Goal: Task Accomplishment & Management: Use online tool/utility

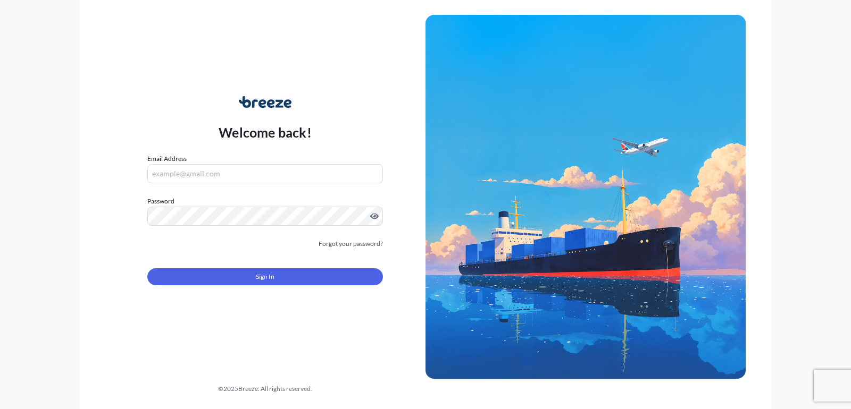
click at [246, 172] on input "Email Address" at bounding box center [265, 173] width 236 height 19
type input "[EMAIL_ADDRESS][DOMAIN_NAME]"
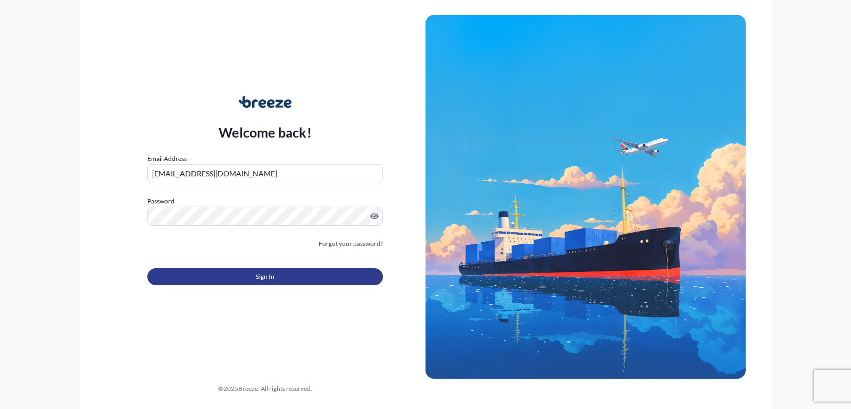
click at [254, 276] on button "Sign In" at bounding box center [265, 277] width 236 height 17
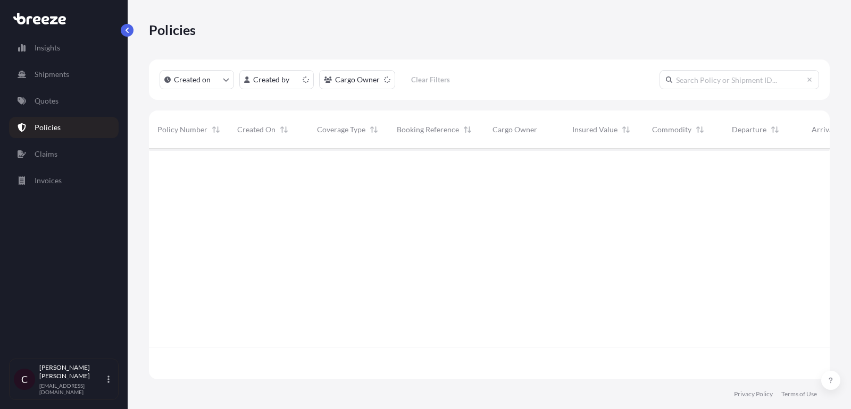
scroll to position [237, 681]
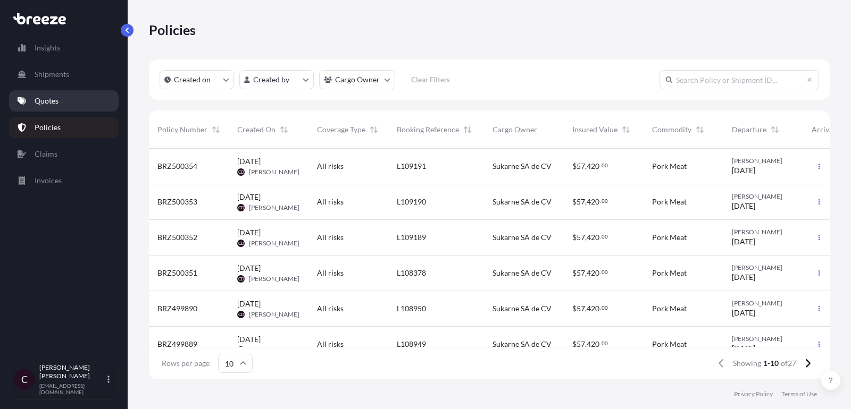
click at [58, 110] on link "Quotes" at bounding box center [64, 100] width 110 height 21
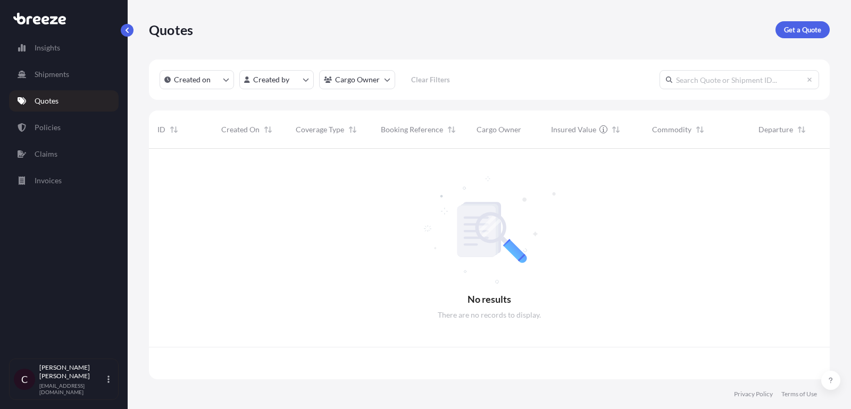
scroll to position [237, 681]
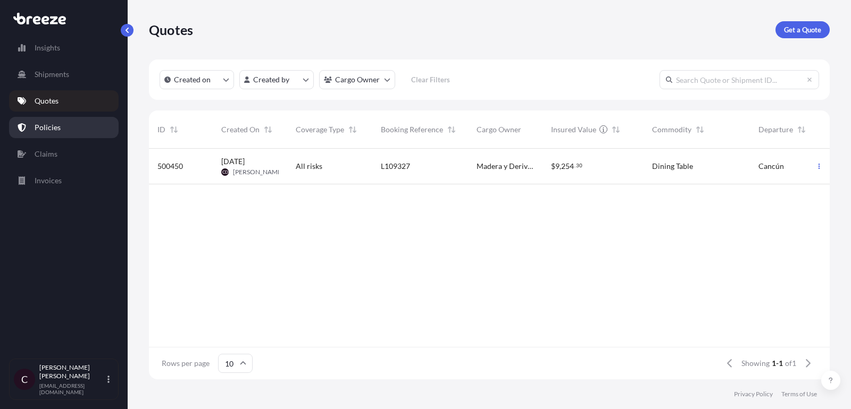
click at [54, 124] on p "Policies" at bounding box center [48, 127] width 26 height 11
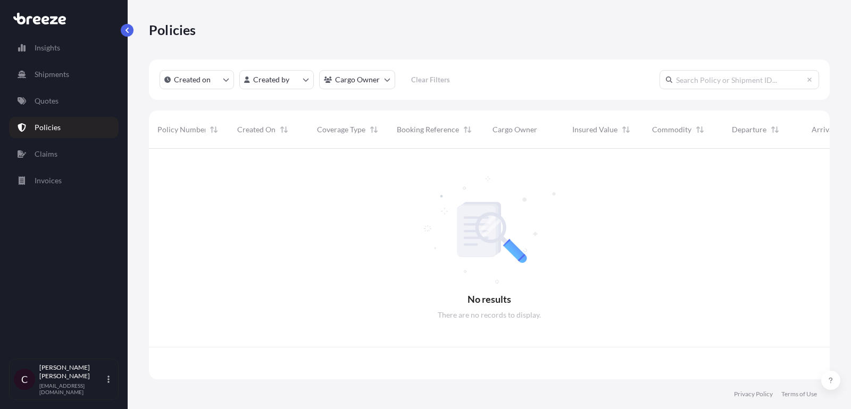
scroll to position [237, 681]
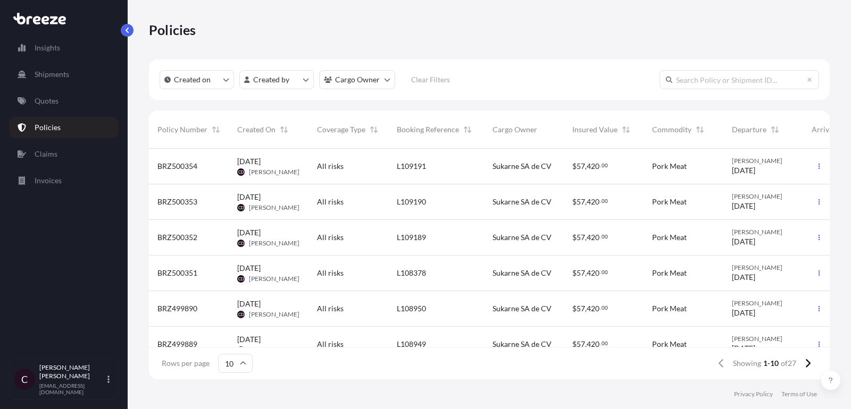
click at [694, 79] on input "text" at bounding box center [739, 79] width 160 height 19
paste input "L109323"
type input "L109323"
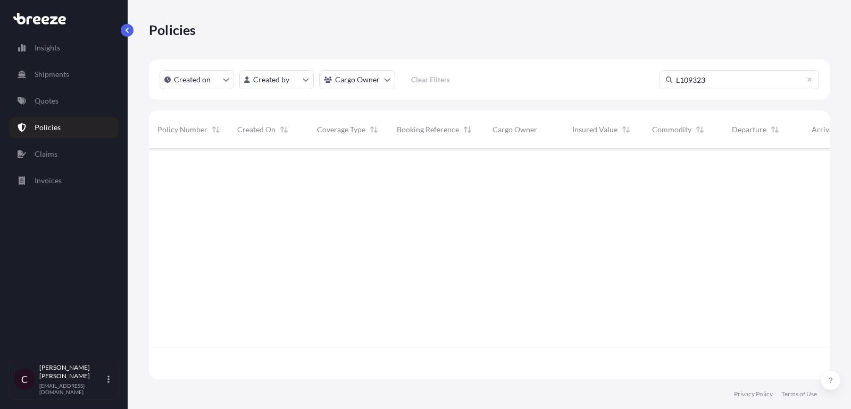
scroll to position [269, 681]
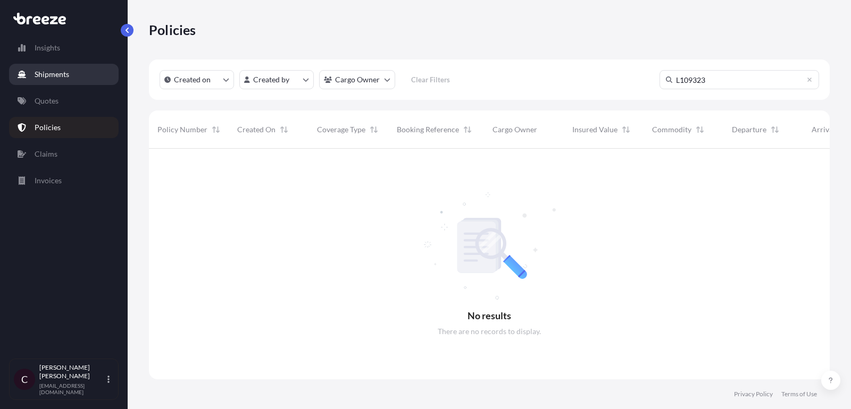
click at [53, 94] on link "Quotes" at bounding box center [64, 100] width 110 height 21
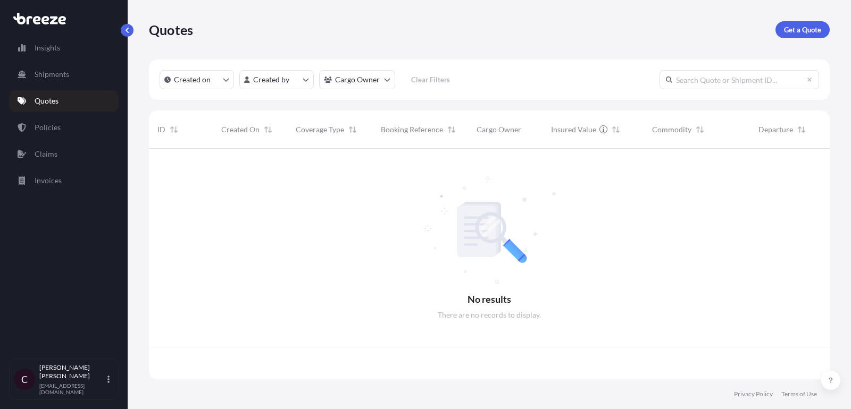
scroll to position [237, 681]
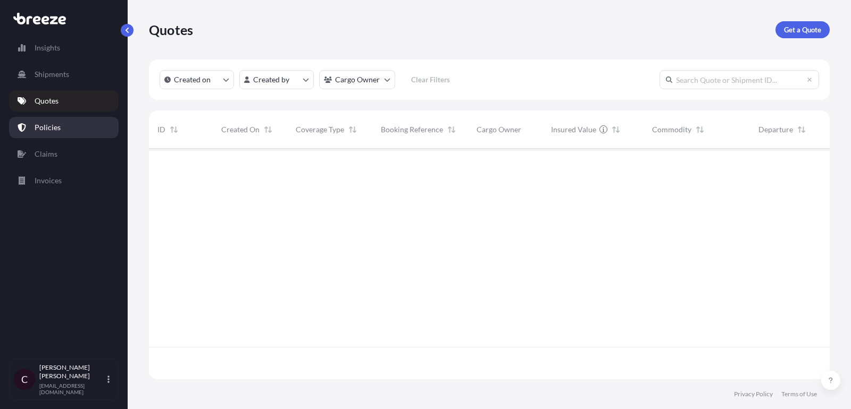
click at [66, 123] on link "Policies" at bounding box center [64, 127] width 110 height 21
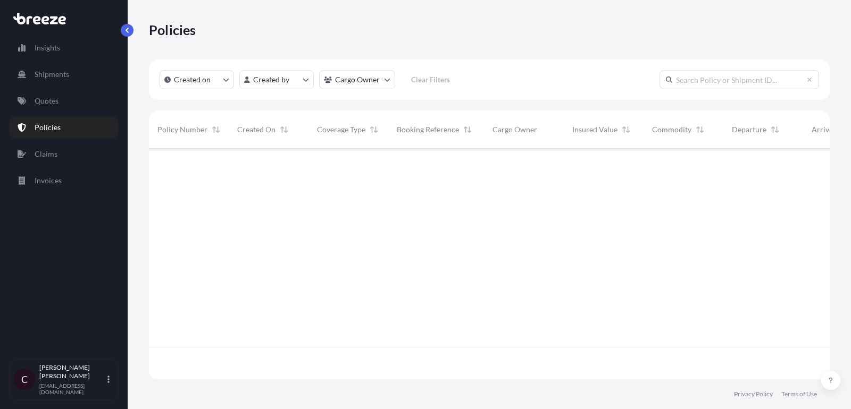
scroll to position [237, 681]
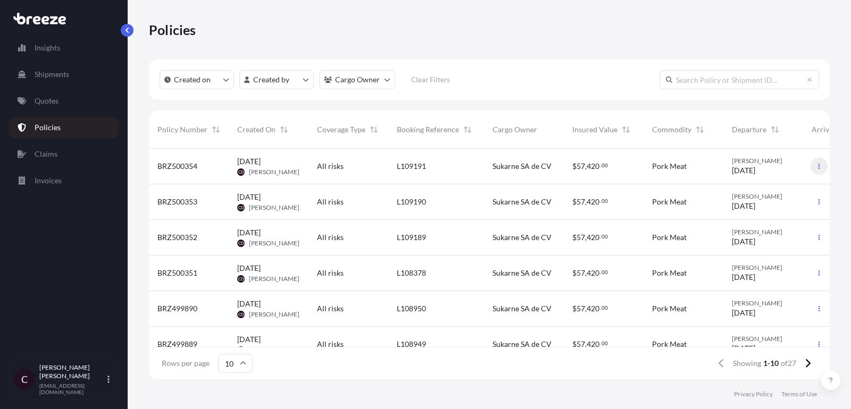
click at [816, 166] on icon "button" at bounding box center [819, 166] width 6 height 6
click at [794, 171] on link "Duplicate quote" at bounding box center [763, 168] width 97 height 17
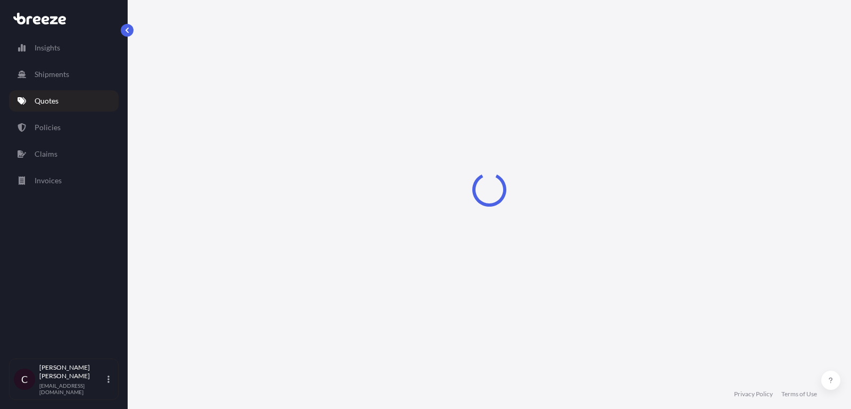
select select "Road"
select select "2"
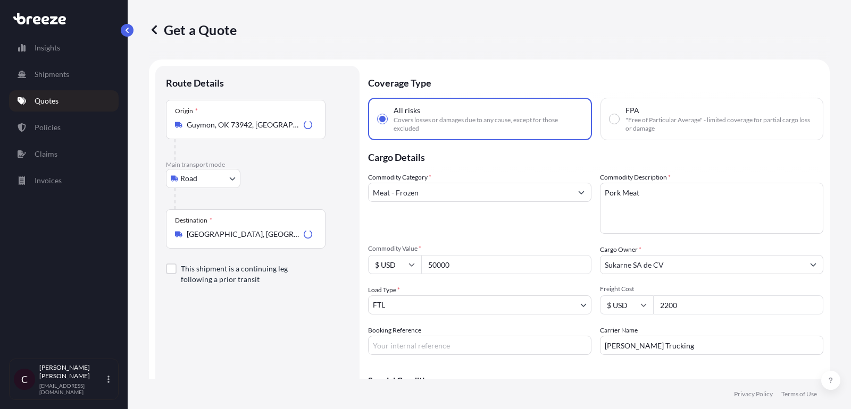
scroll to position [17, 0]
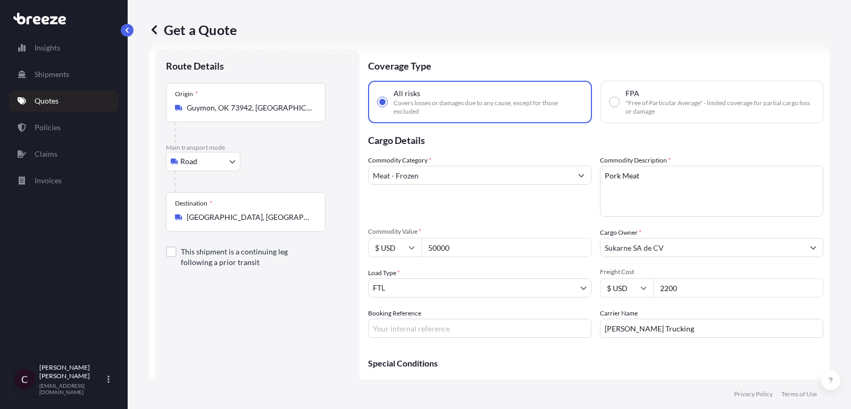
click at [413, 334] on input "Booking Reference" at bounding box center [479, 328] width 223 height 19
paste input "L109323"
type input "L109323"
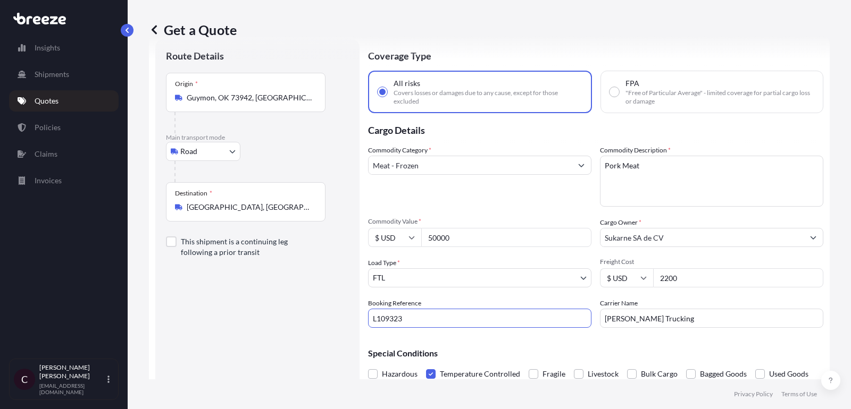
scroll to position [57, 0]
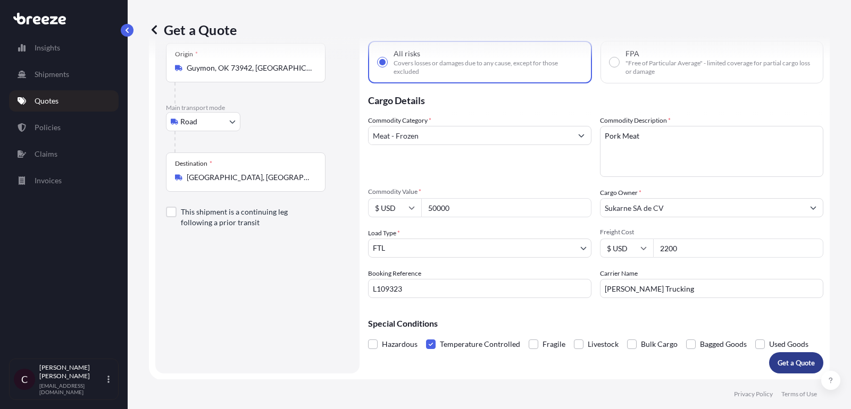
click at [803, 362] on p "Get a Quote" at bounding box center [795, 363] width 37 height 11
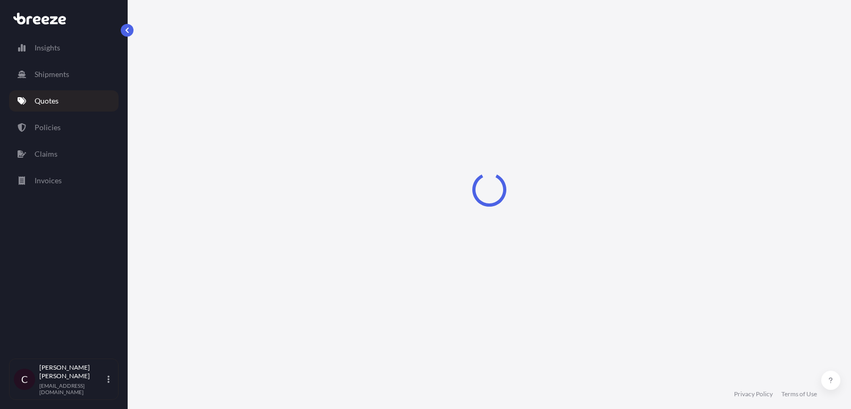
select select "Road"
select select "2"
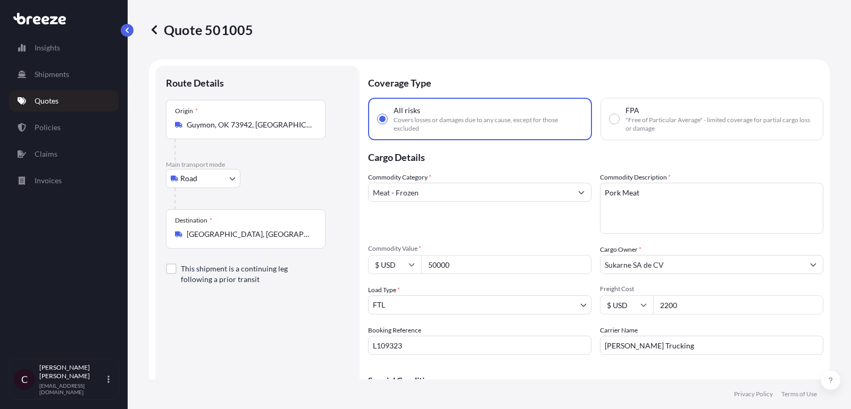
click at [56, 97] on p "Quotes" at bounding box center [47, 101] width 24 height 11
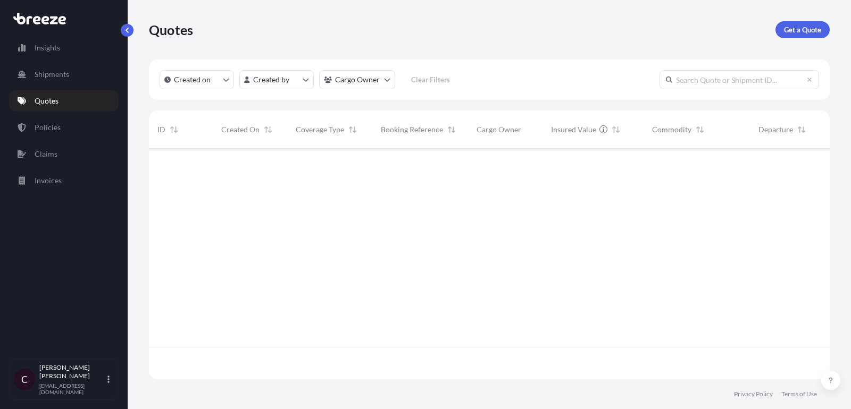
scroll to position [237, 681]
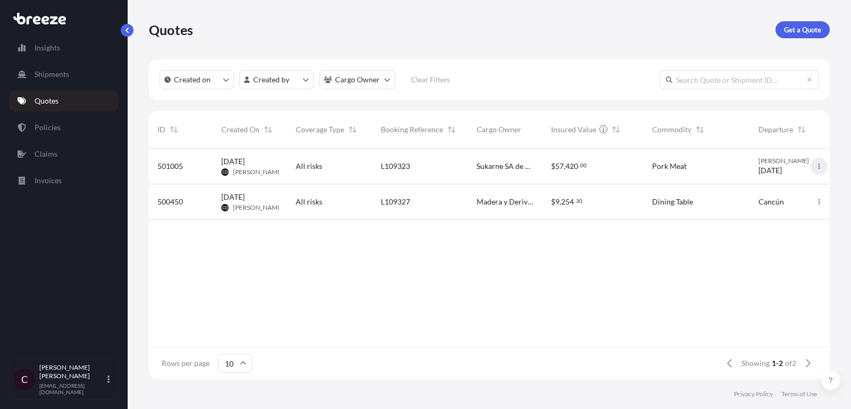
click at [818, 166] on icon "button" at bounding box center [819, 166] width 2 height 5
click at [770, 188] on p "Duplicate quote" at bounding box center [777, 187] width 53 height 11
select select "Road"
select select "2"
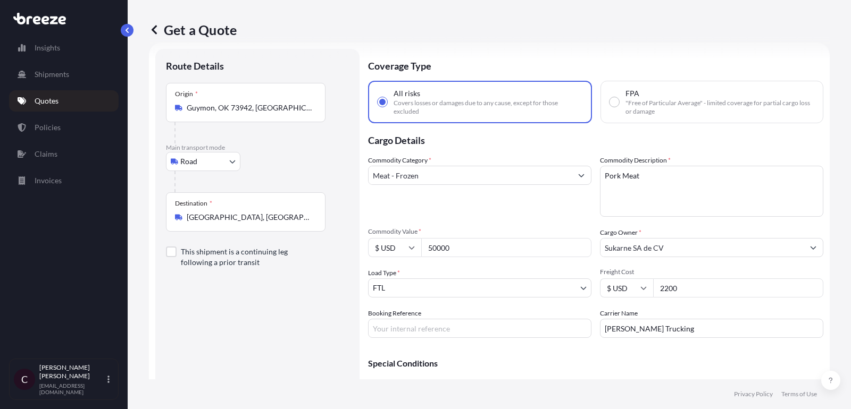
scroll to position [57, 0]
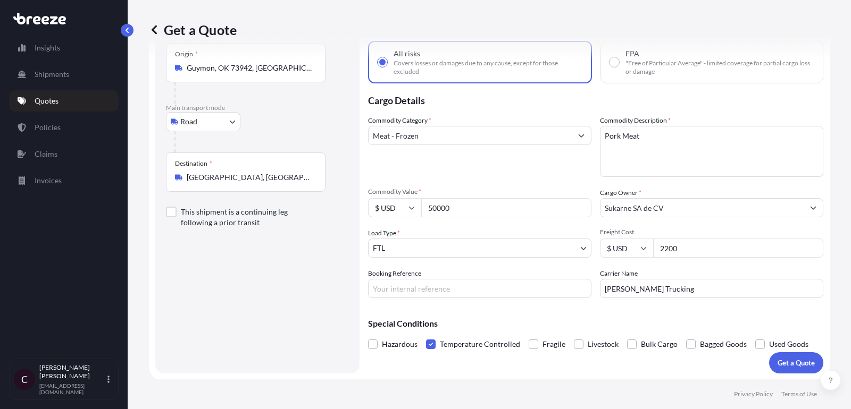
click at [497, 279] on input "Booking Reference" at bounding box center [479, 288] width 223 height 19
paste input "L109324"
type input "L109324"
click at [792, 364] on p "Get a Quote" at bounding box center [795, 363] width 37 height 11
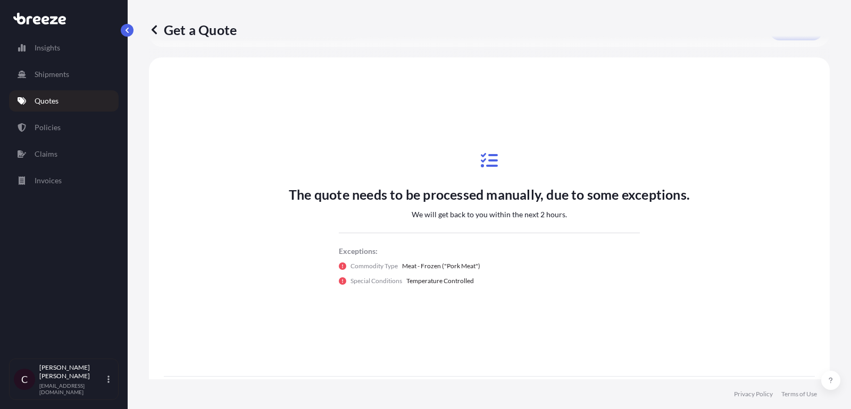
scroll to position [397, 0]
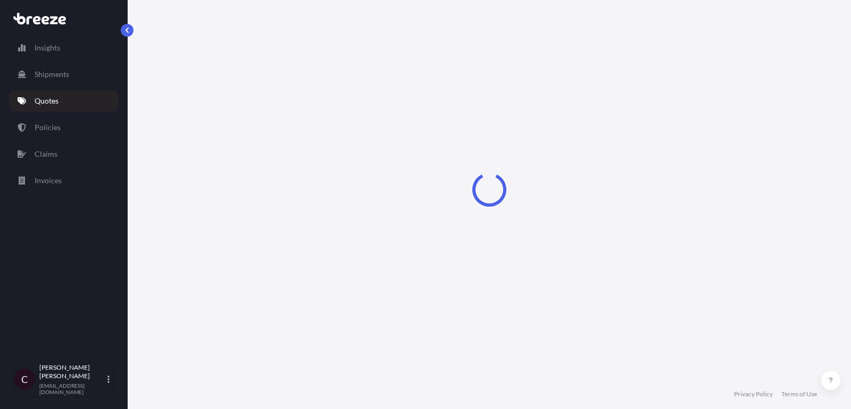
select select "Road"
select select "2"
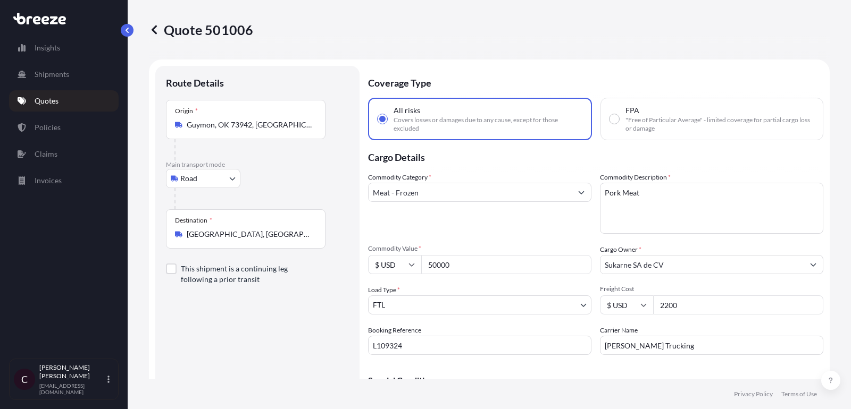
click at [62, 98] on link "Quotes" at bounding box center [64, 100] width 110 height 21
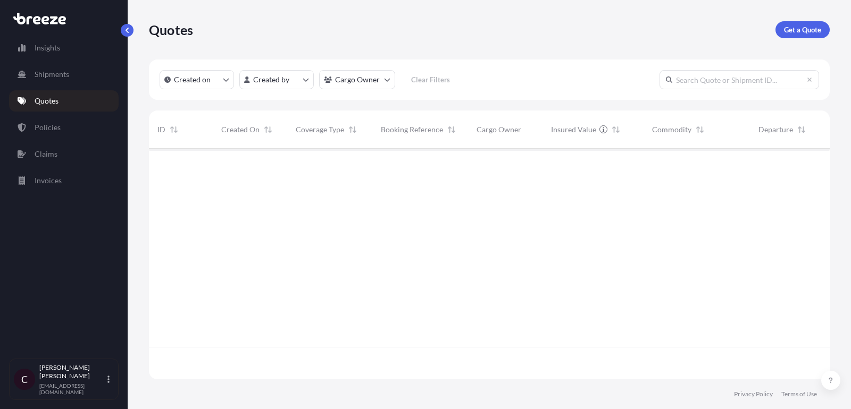
scroll to position [237, 681]
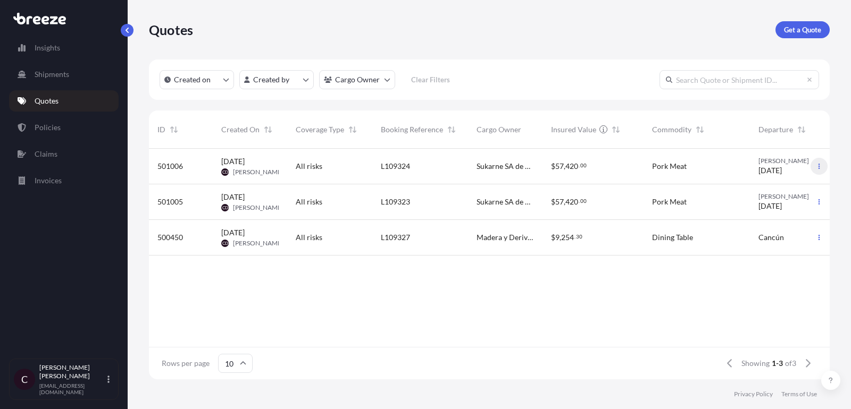
click at [820, 165] on icon "button" at bounding box center [819, 166] width 6 height 6
click at [764, 185] on p "Duplicate quote" at bounding box center [777, 187] width 53 height 11
select select "Road"
select select "2"
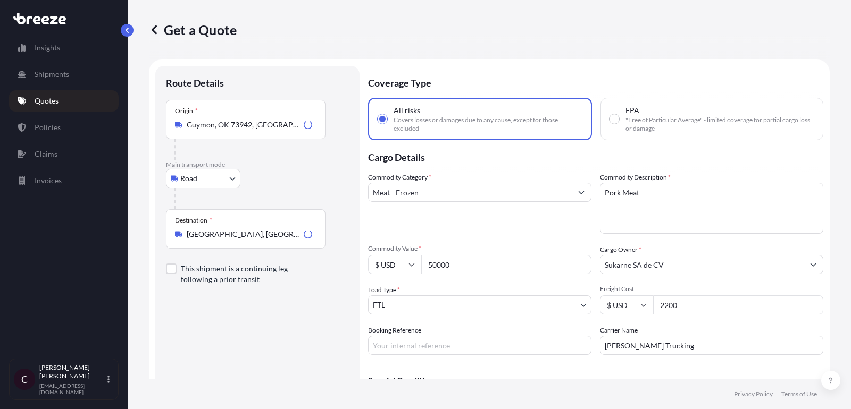
scroll to position [17, 0]
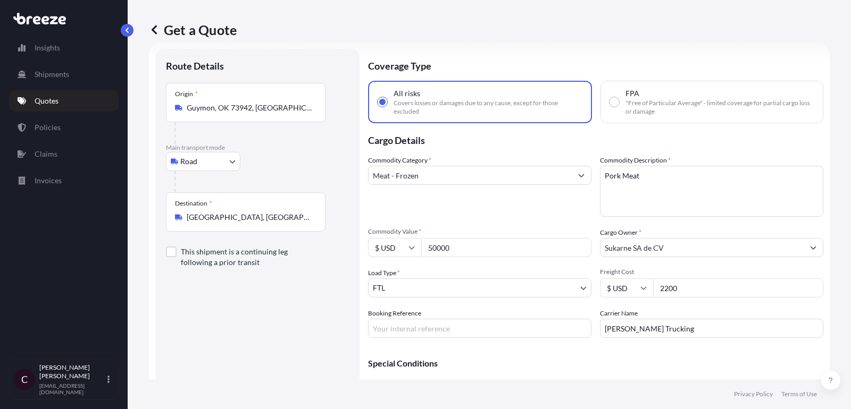
click at [431, 319] on input "Booking Reference" at bounding box center [479, 328] width 223 height 19
paste input "L109325"
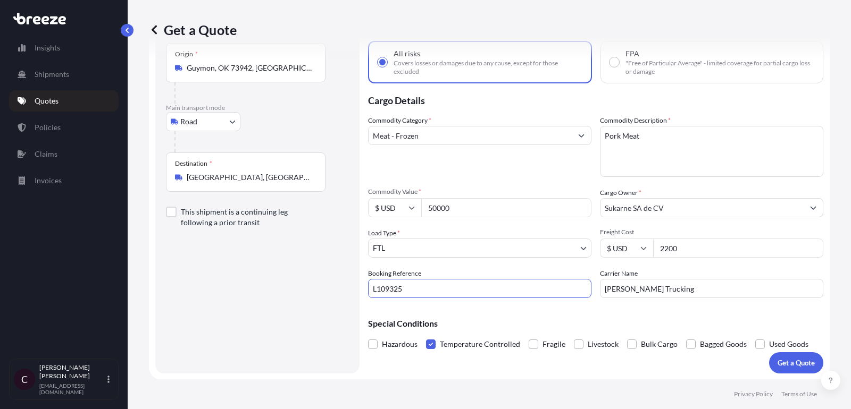
type input "L109325"
click at [771, 359] on button "Get a Quote" at bounding box center [796, 363] width 54 height 21
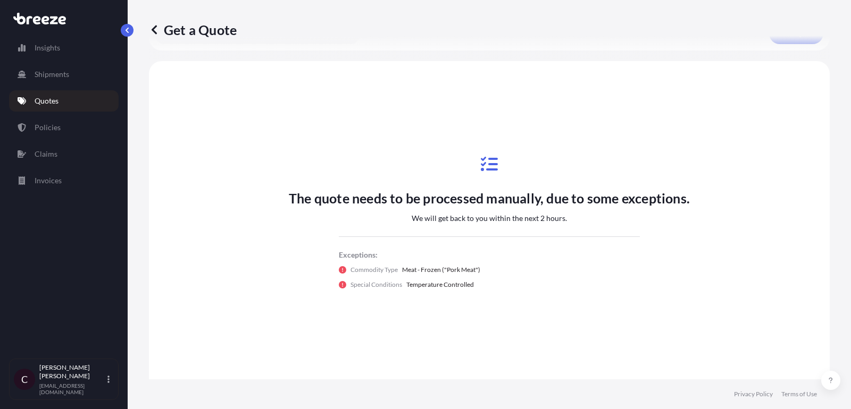
scroll to position [397, 0]
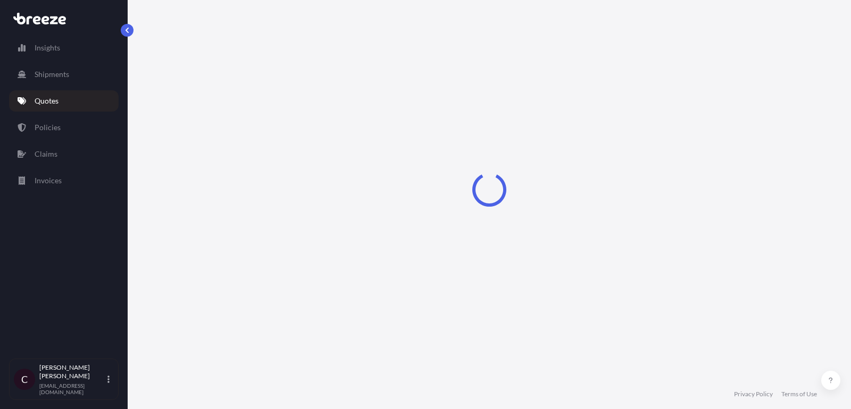
select select "Road"
select select "2"
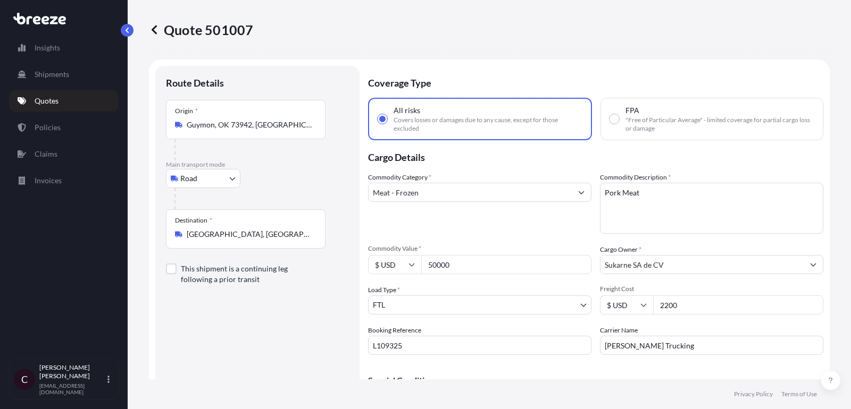
click at [68, 91] on link "Quotes" at bounding box center [64, 100] width 110 height 21
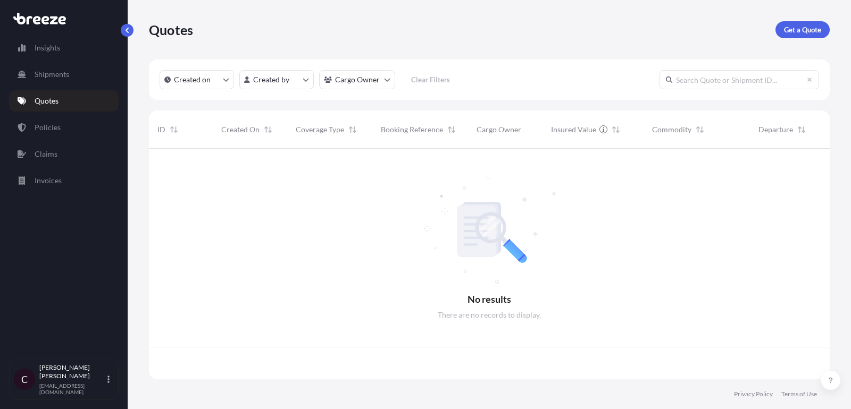
scroll to position [237, 681]
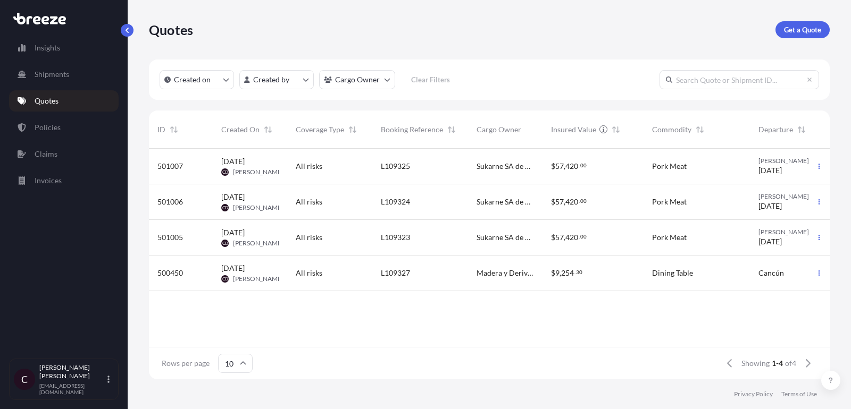
click at [279, 279] on div "[DATE] CD [PERSON_NAME]" at bounding box center [250, 274] width 74 height 36
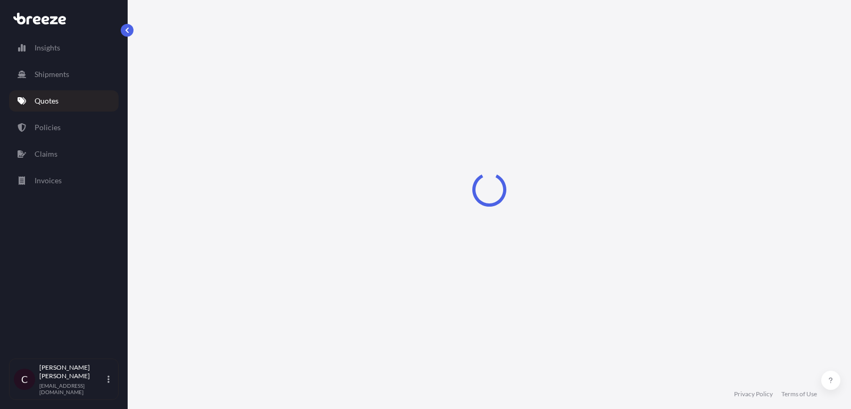
select select "Road"
select select "1"
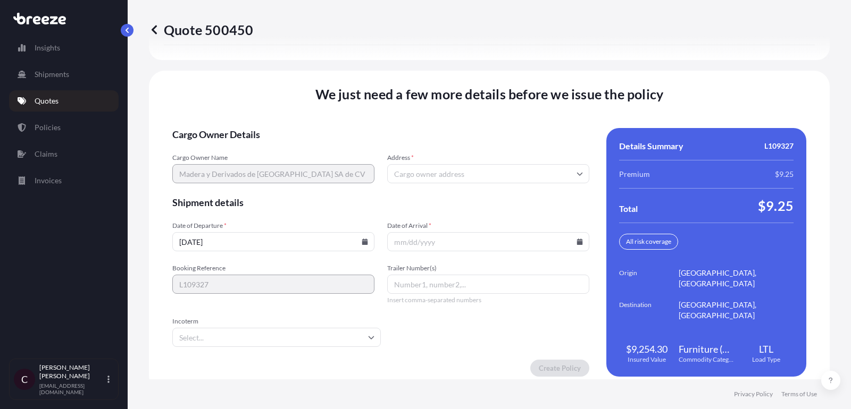
scroll to position [1550, 0]
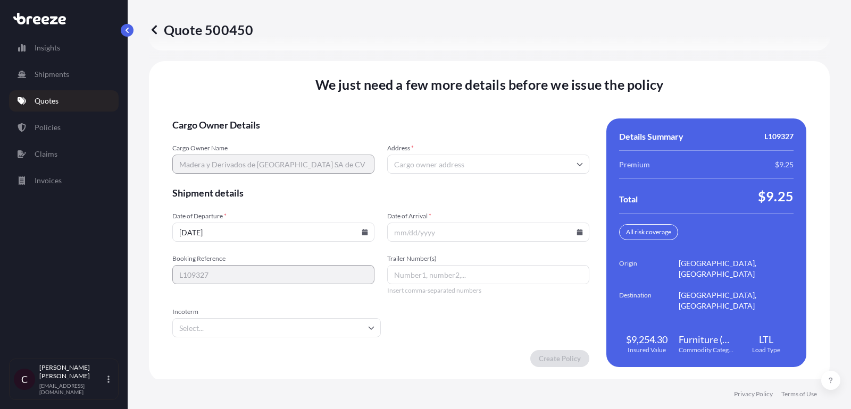
click at [464, 155] on input "Address *" at bounding box center [488, 164] width 202 height 19
type input "m"
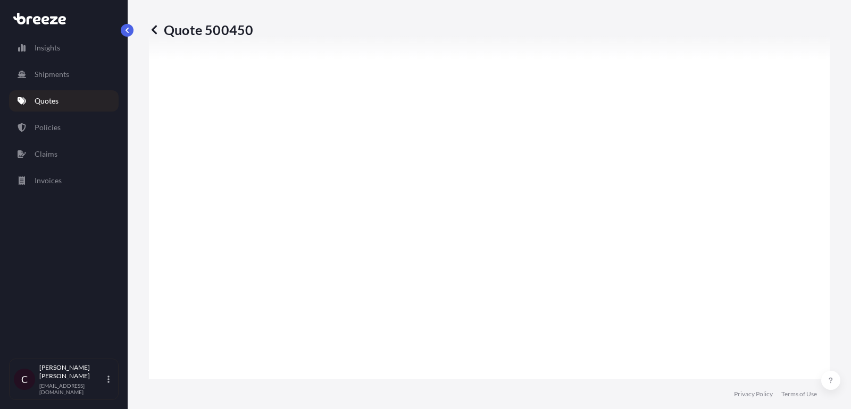
scroll to position [0, 0]
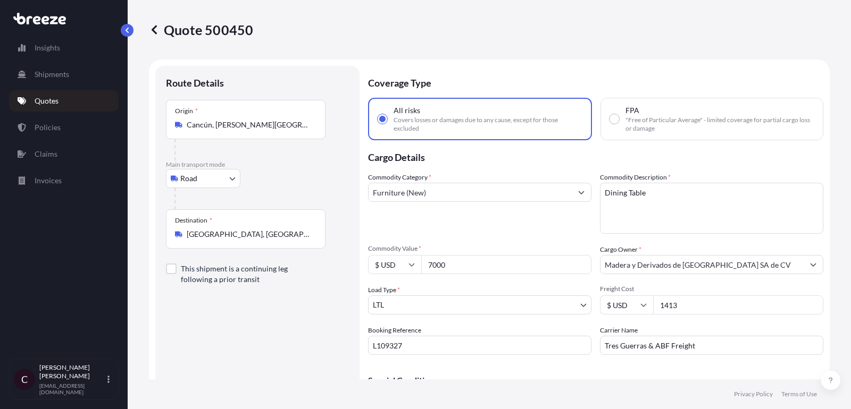
click at [699, 267] on input "Madera y Derivados de [GEOGRAPHIC_DATA] SA de CV" at bounding box center [701, 264] width 203 height 19
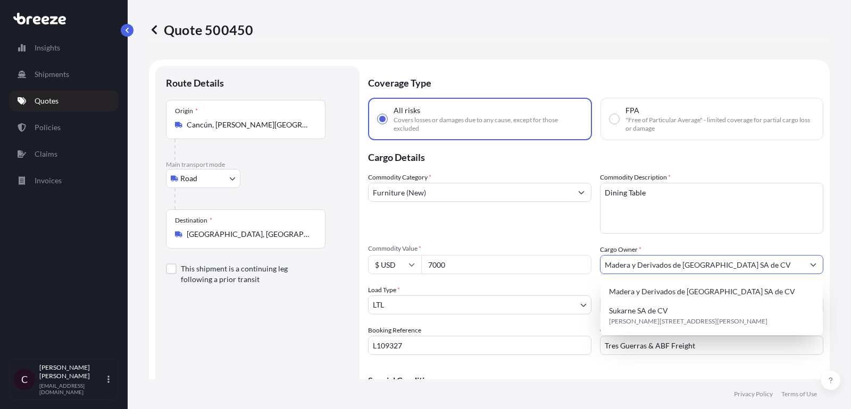
click at [737, 268] on input "Madera y Derivados de [GEOGRAPHIC_DATA] SA de CV" at bounding box center [701, 264] width 203 height 19
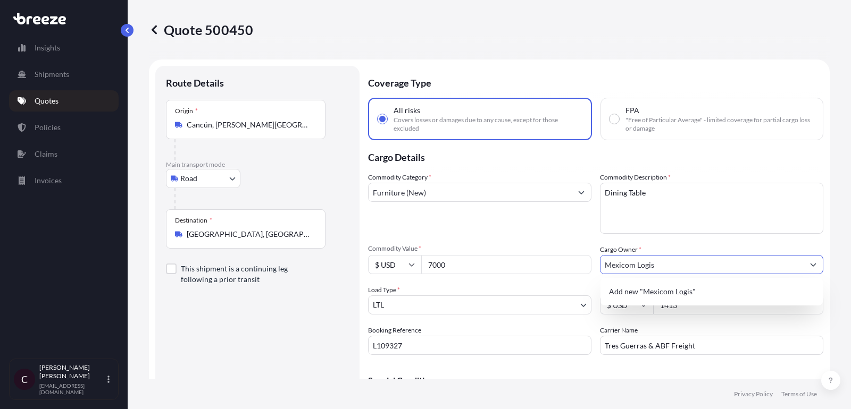
type input "Mexicom Logist"
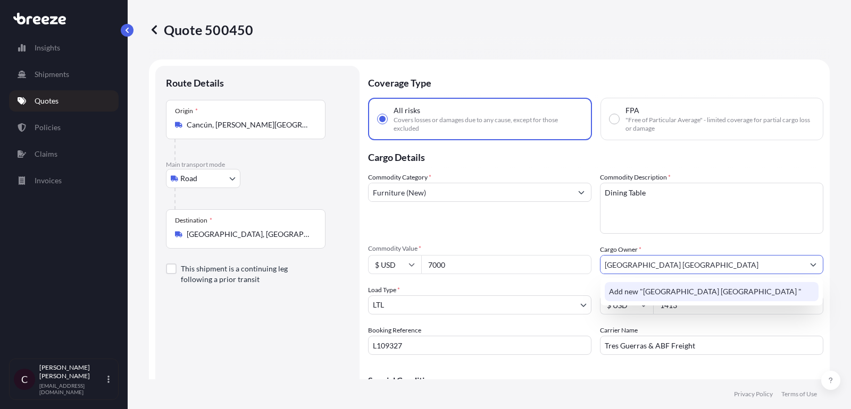
click at [715, 284] on div "Add new "[GEOGRAPHIC_DATA] [GEOGRAPHIC_DATA] "" at bounding box center [712, 291] width 214 height 19
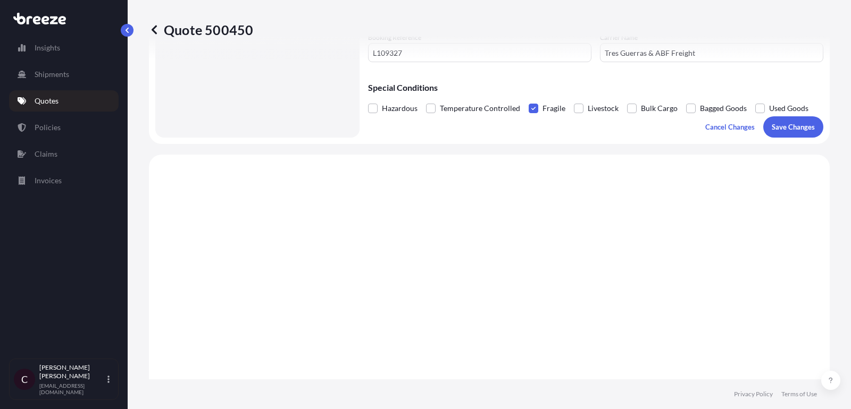
scroll to position [279, 0]
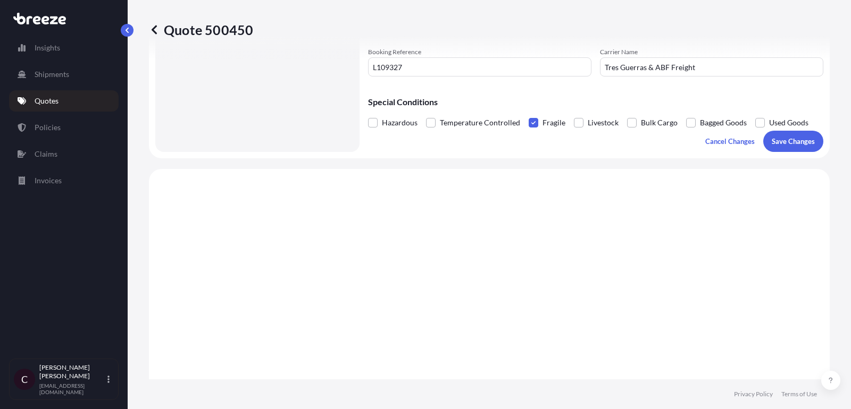
type input "[GEOGRAPHIC_DATA] [GEOGRAPHIC_DATA]"
click at [800, 136] on p "Save Changes" at bounding box center [793, 141] width 43 height 11
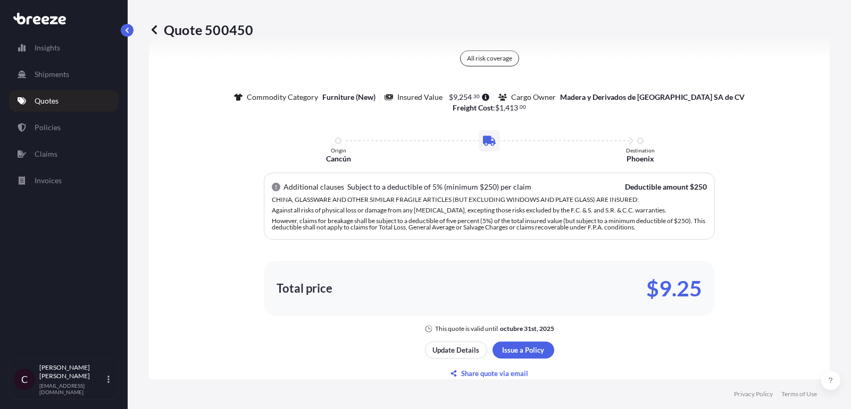
select select "Road"
select select "1"
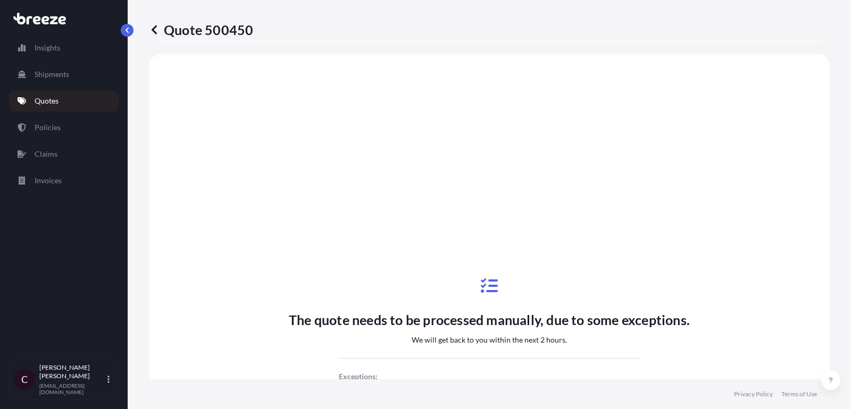
scroll to position [679, 0]
